Goal: Information Seeking & Learning: Learn about a topic

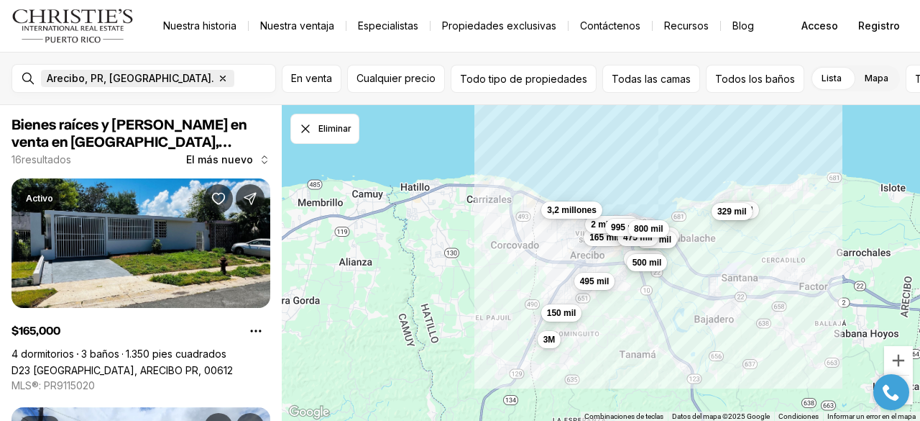
click at [217, 78] on icon "button" at bounding box center [223, 79] width 12 height 12
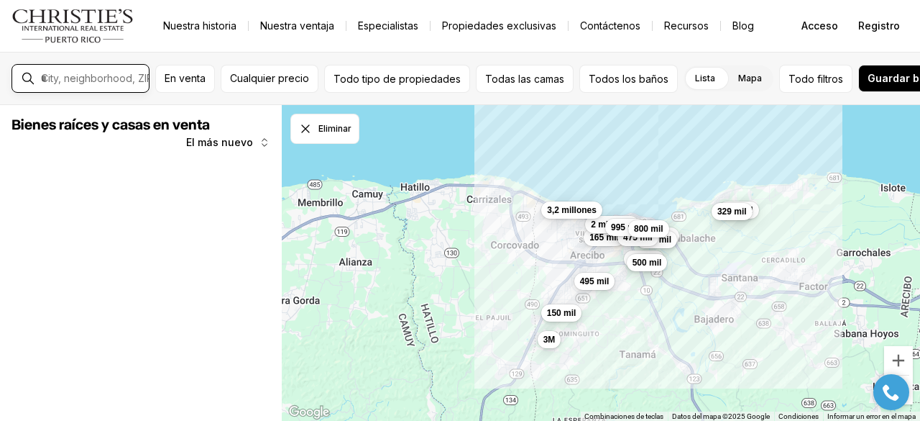
click at [143, 78] on input "text" at bounding box center [92, 78] width 102 height 13
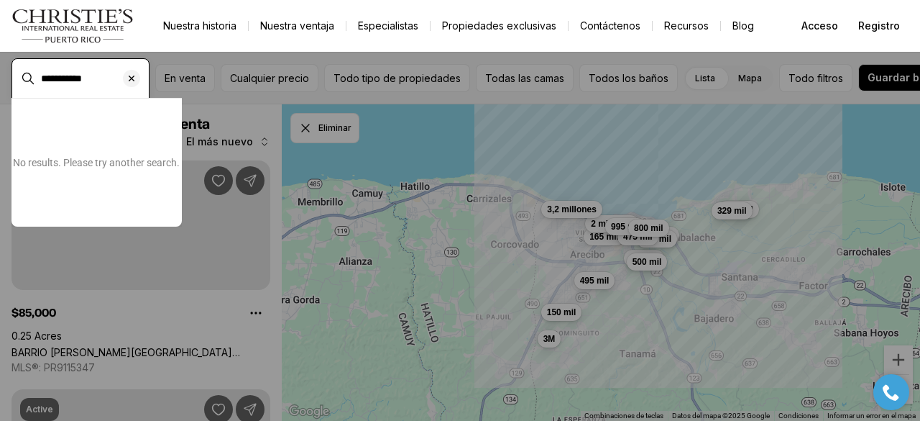
type input "**********"
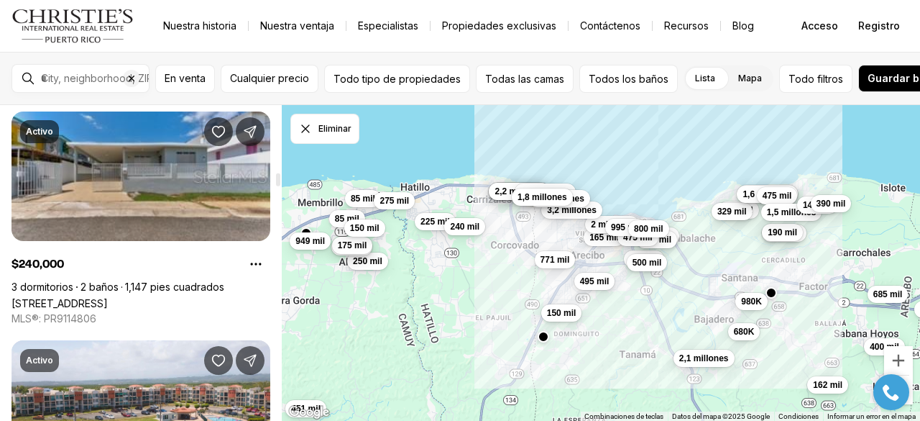
scroll to position [2589, 0]
